Goal: Find specific page/section: Find specific page/section

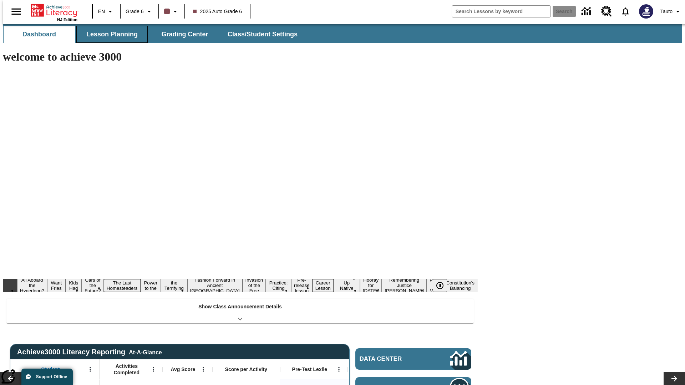
click at [109, 34] on button "Lesson Planning" at bounding box center [111, 34] width 71 height 17
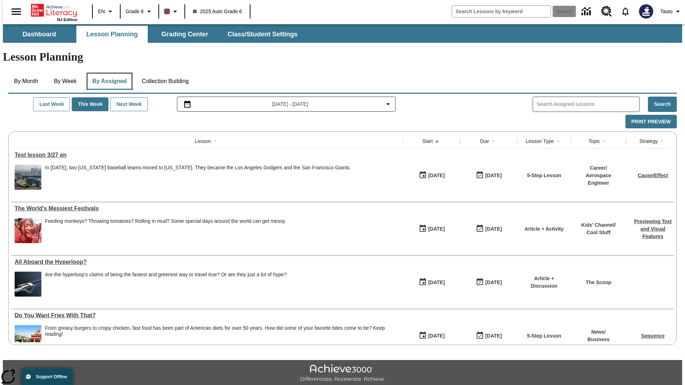
click at [108, 73] on button "By Assigned" at bounding box center [110, 81] width 46 height 17
type input "Test lesson 3/27 en"
